Goal: Information Seeking & Learning: Learn about a topic

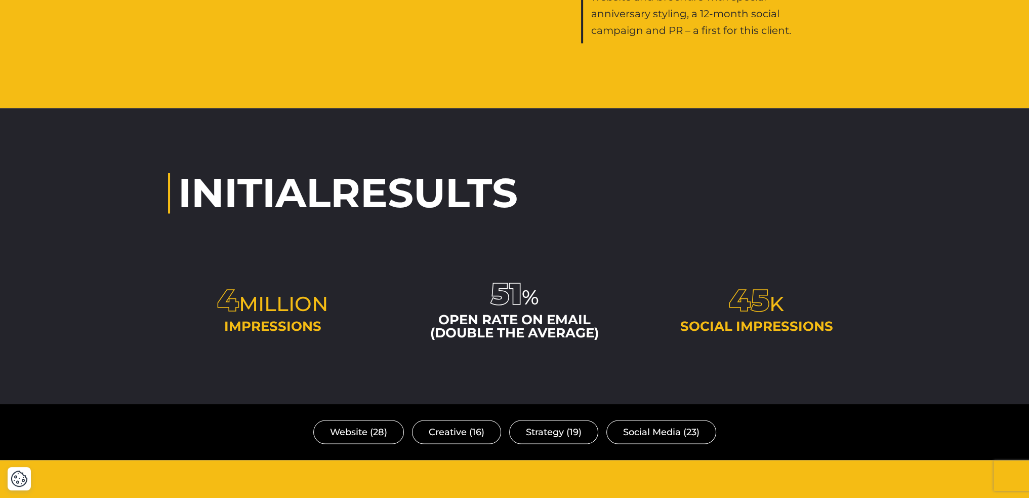
scroll to position [2285, 0]
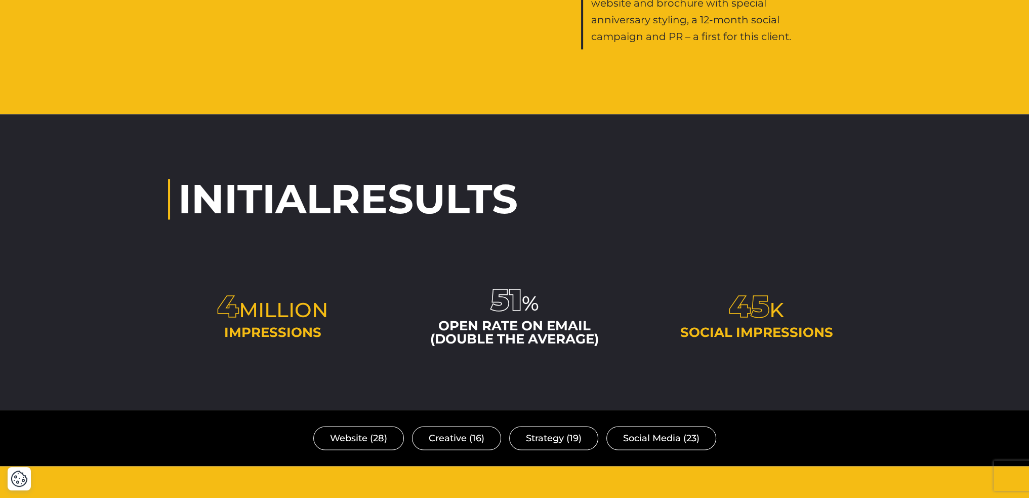
drag, startPoint x: 964, startPoint y: 366, endPoint x: 1077, endPoint y: 372, distance: 113.5
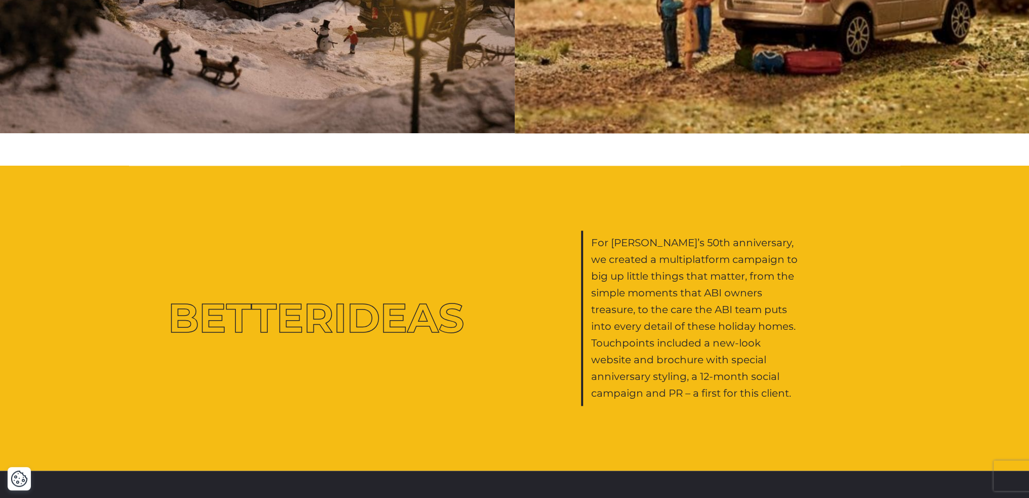
scroll to position [1974, 0]
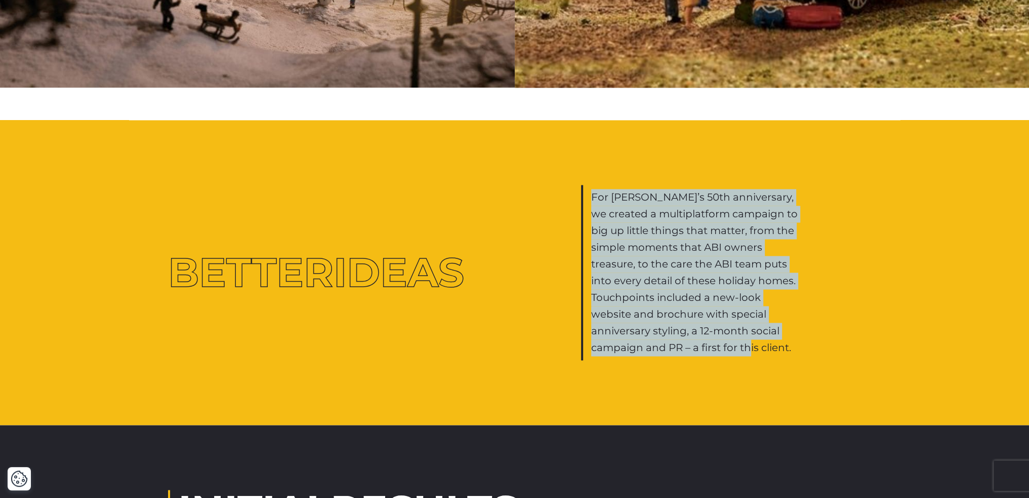
drag, startPoint x: 719, startPoint y: 330, endPoint x: 580, endPoint y: 174, distance: 209.7
click at [536, 185] on div "Better Ideas For [PERSON_NAME]’s 50th anniversary, we created a multiplatform c…" at bounding box center [514, 272] width 709 height 175
copy p "For [PERSON_NAME]’s 50th anniversary, we created a multiplatform campaign to bi…"
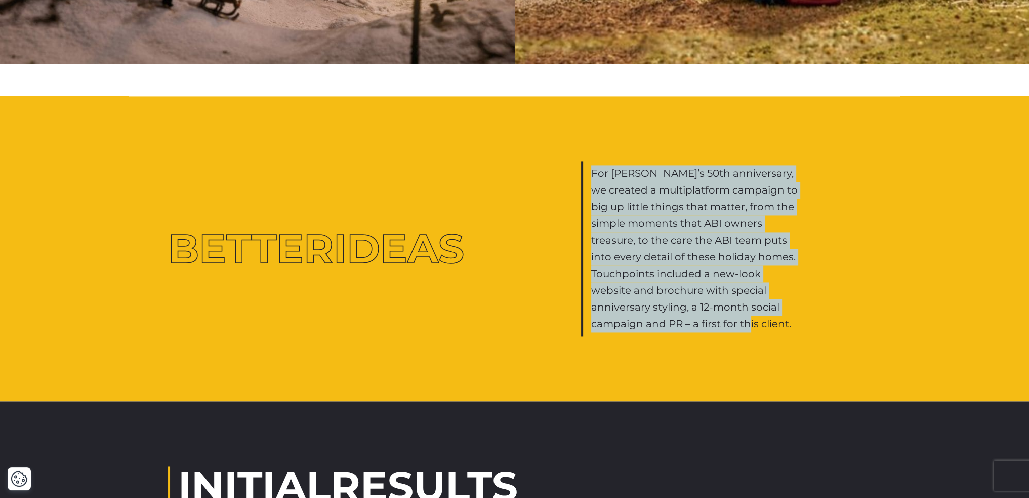
scroll to position [2000, 0]
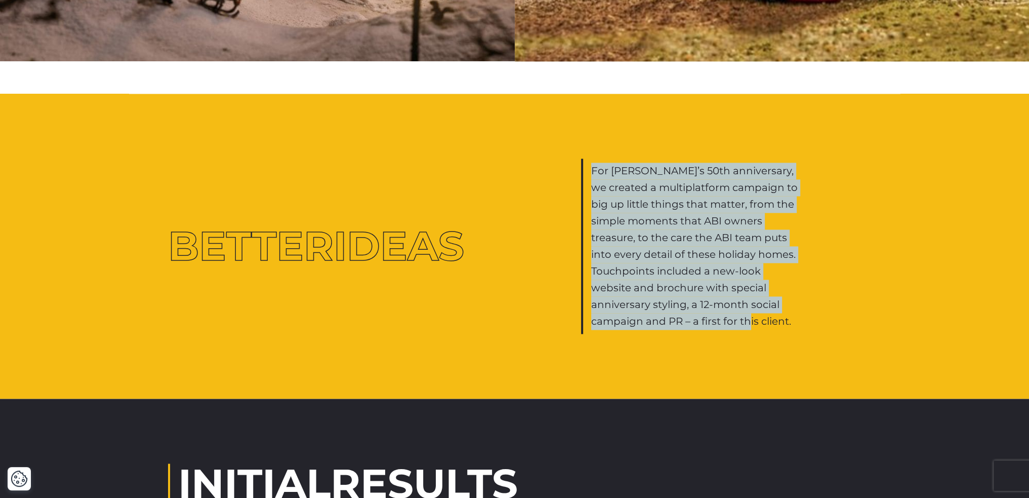
click at [536, 282] on div "Better Ideas For [PERSON_NAME]’s 50th anniversary, we created a multiplatform c…" at bounding box center [514, 246] width 1029 height 305
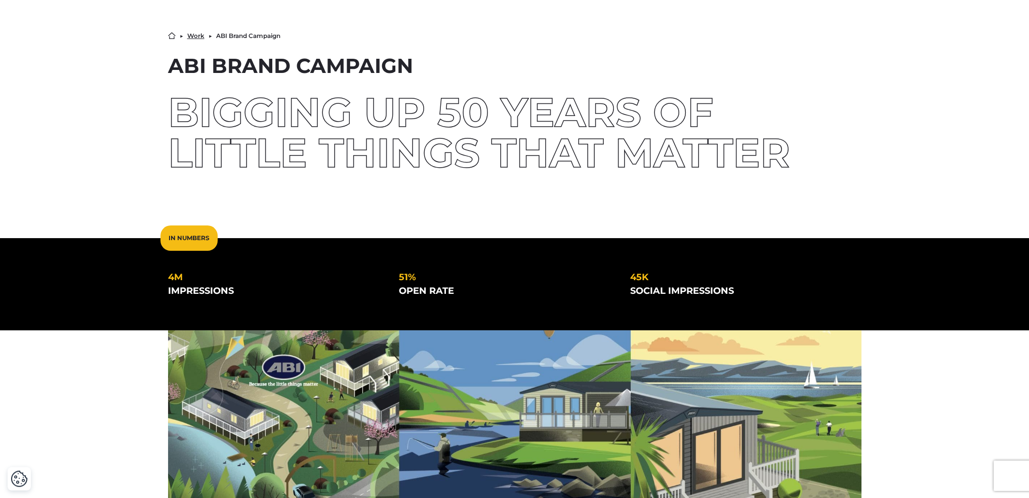
scroll to position [0, 0]
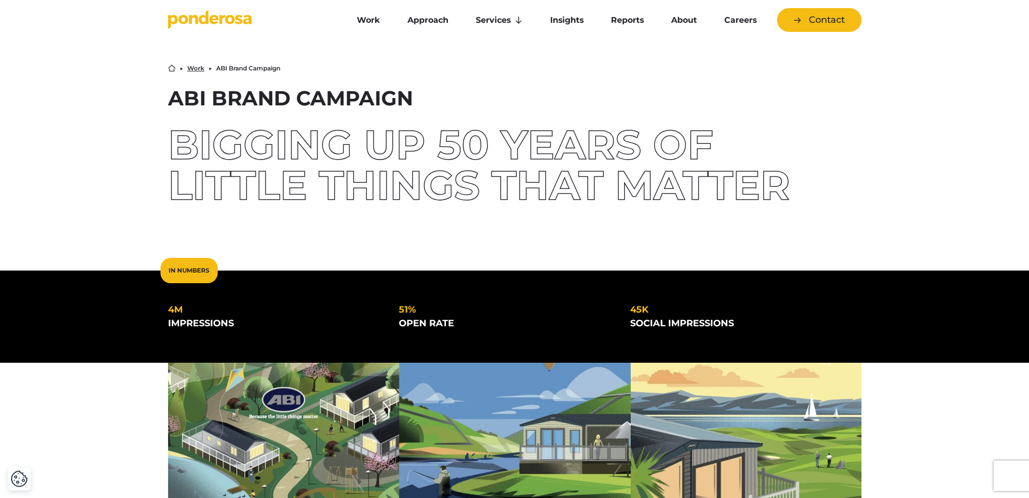
click at [536, 65] on div "Home ▶︎ Work ▶︎ ABI Brand Campaign ABI Brand Campaign Bigging up 50 years of li…" at bounding box center [514, 151] width 1029 height 238
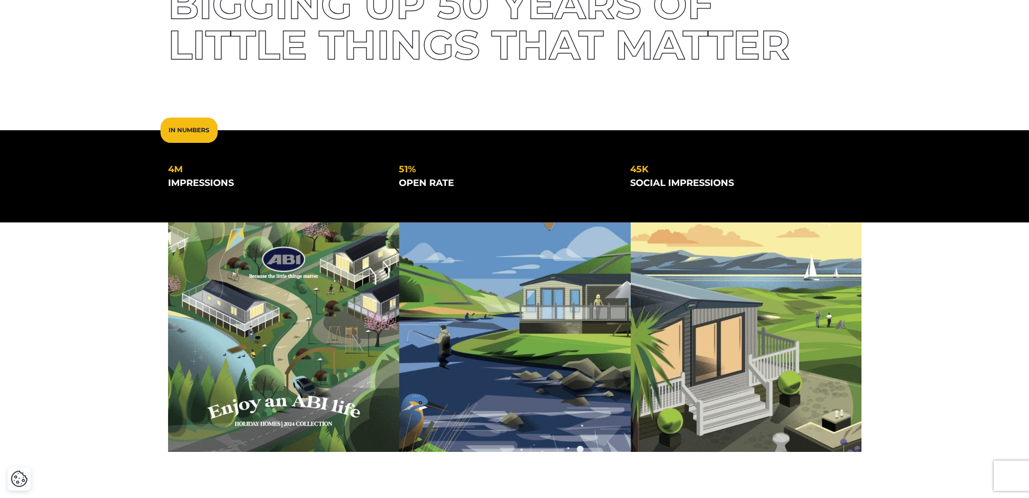
scroll to position [128, 0]
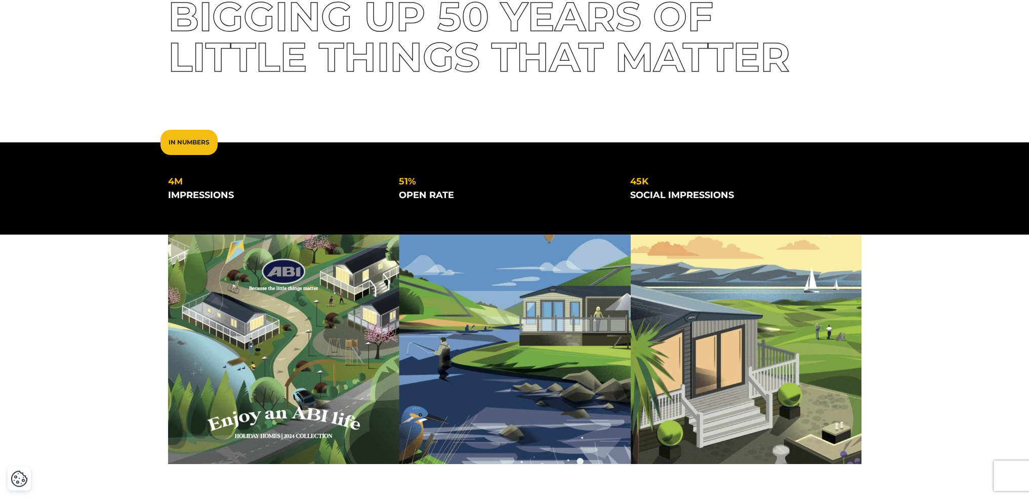
click at [536, 61] on div "Home ▶︎ Work ▶︎ ABI Brand Campaign ABI Brand Campaign Bigging up 50 years of li…" at bounding box center [514, 23] width 1029 height 238
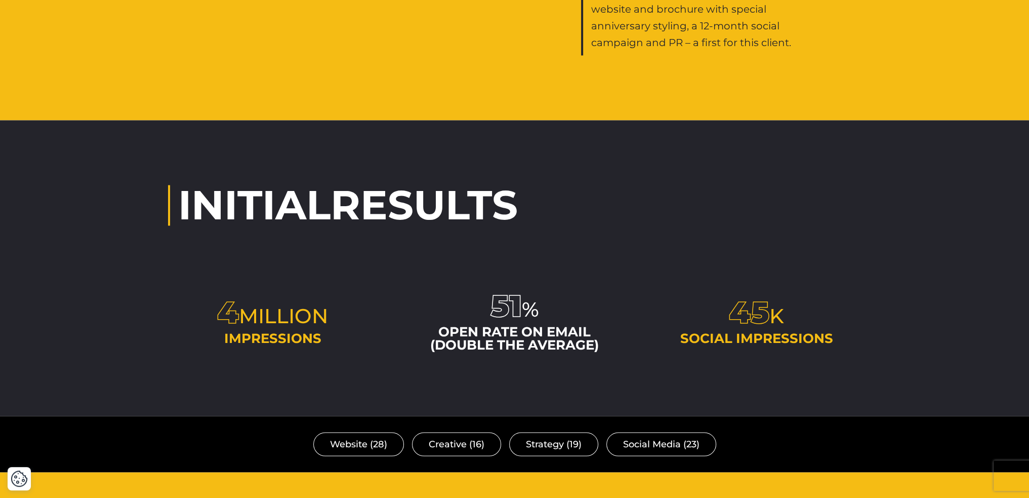
scroll to position [2273, 0]
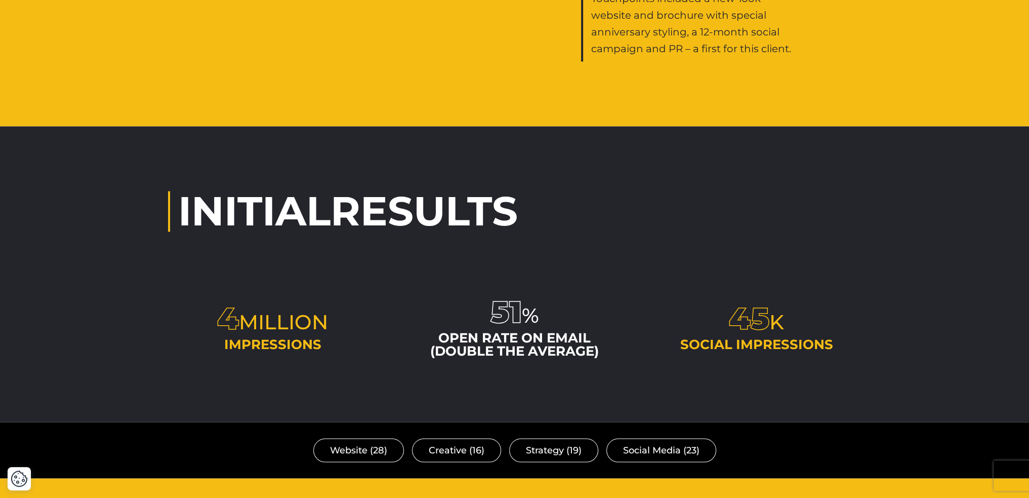
drag, startPoint x: 698, startPoint y: 295, endPoint x: 865, endPoint y: 334, distance: 171.1
click at [536, 300] on div "Initial Results 4 million impressions 51 % open rate on email (double the avera…" at bounding box center [514, 274] width 709 height 166
drag, startPoint x: 875, startPoint y: 336, endPoint x: 660, endPoint y: 336, distance: 214.6
click at [536, 300] on div "Initial Results 4 million impressions 51 % open rate on email (double the avera…" at bounding box center [514, 274] width 1029 height 296
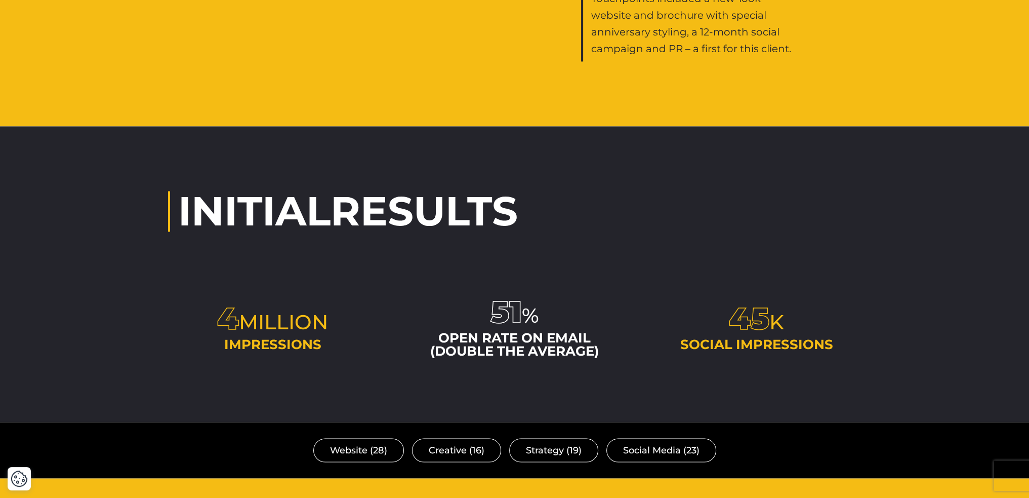
click at [536, 300] on div "Initial Results 4 million impressions 51 % open rate on email (double the avera…" at bounding box center [514, 274] width 1029 height 296
